Goal: Browse casually

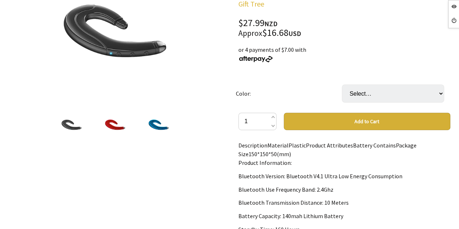
scroll to position [145, 0]
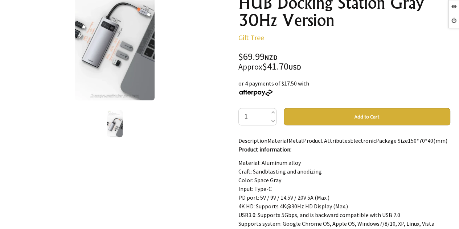
scroll to position [145, 0]
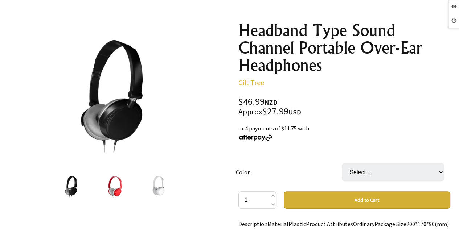
scroll to position [109, 0]
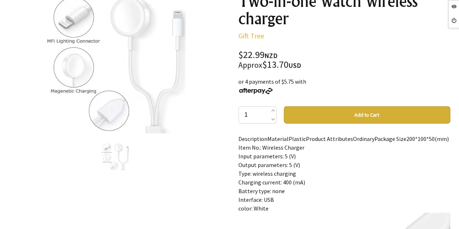
scroll to position [109, 0]
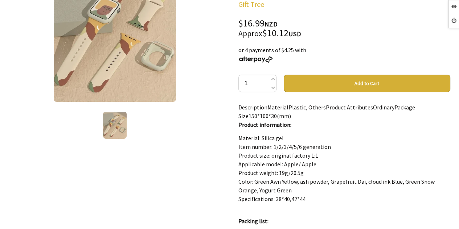
scroll to position [145, 0]
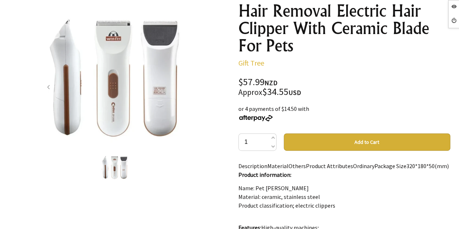
scroll to position [109, 0]
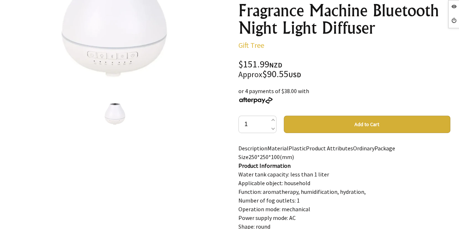
scroll to position [145, 0]
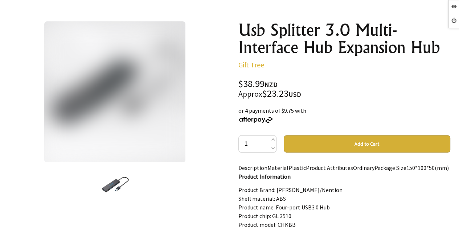
scroll to position [109, 0]
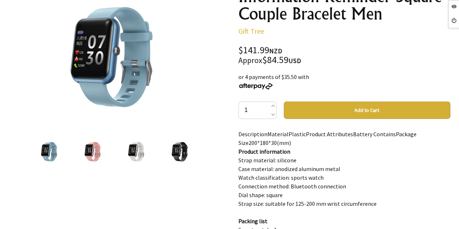
scroll to position [109, 0]
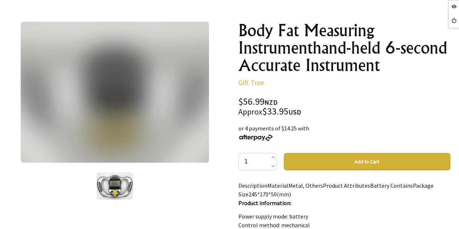
scroll to position [109, 0]
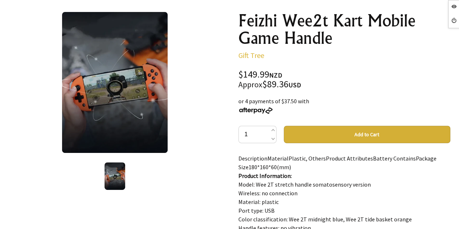
scroll to position [109, 0]
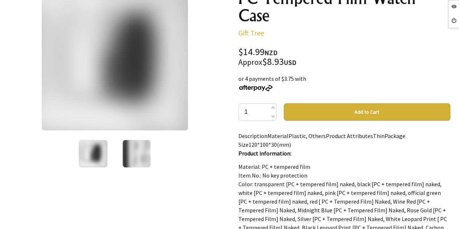
scroll to position [109, 0]
